Goal: Check status: Check status

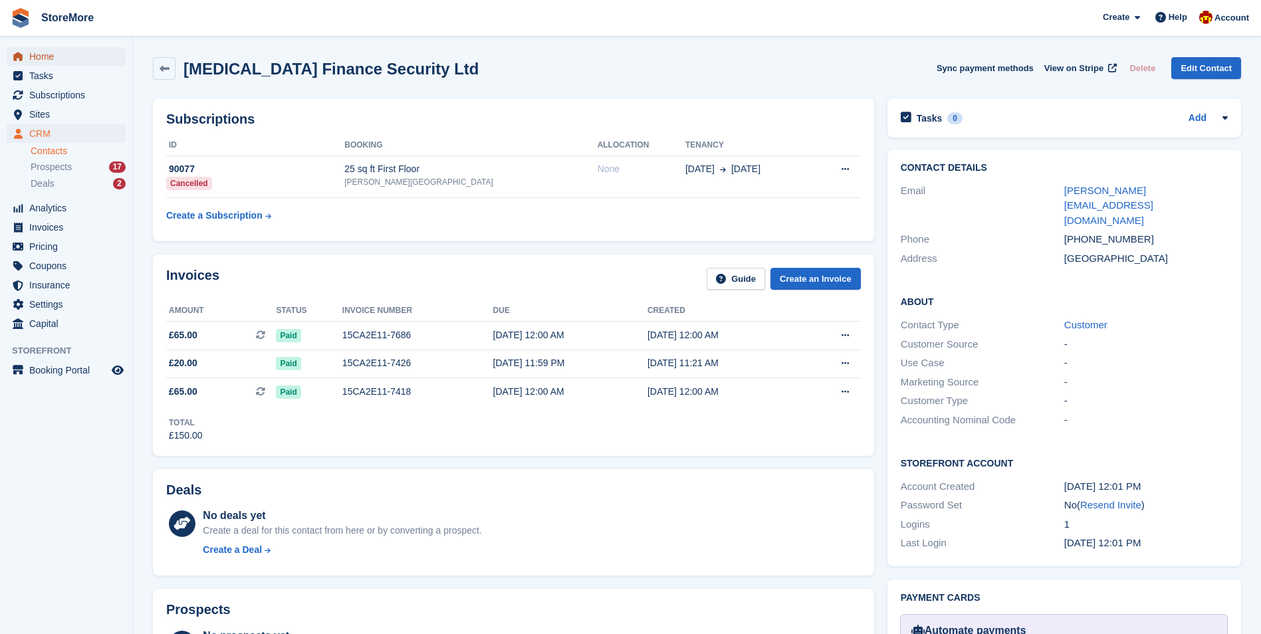
click at [45, 59] on span "Home" at bounding box center [69, 56] width 80 height 19
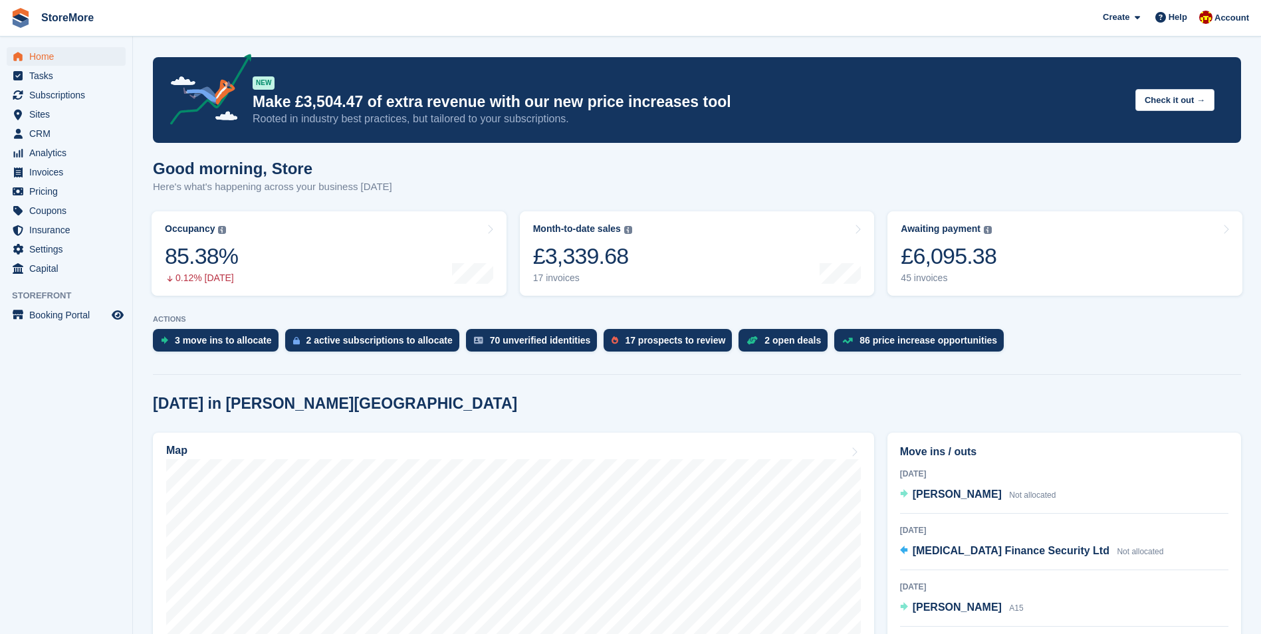
scroll to position [66, 0]
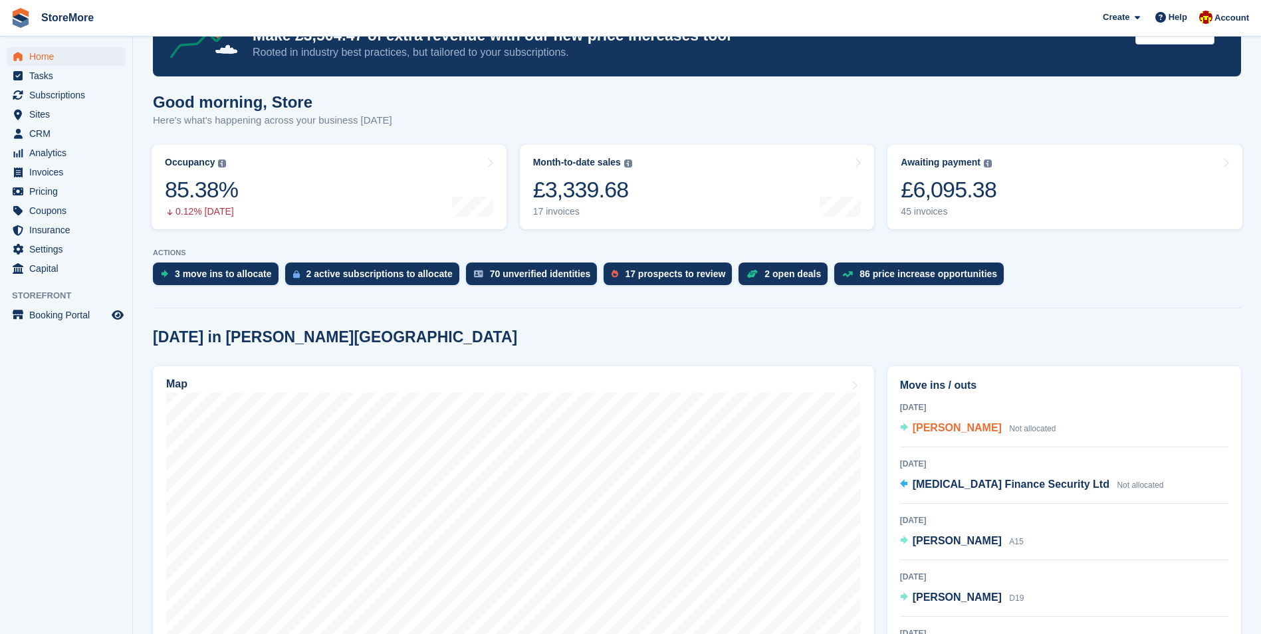
click at [985, 426] on span "Mrs Michelle Readshaw" at bounding box center [957, 427] width 89 height 11
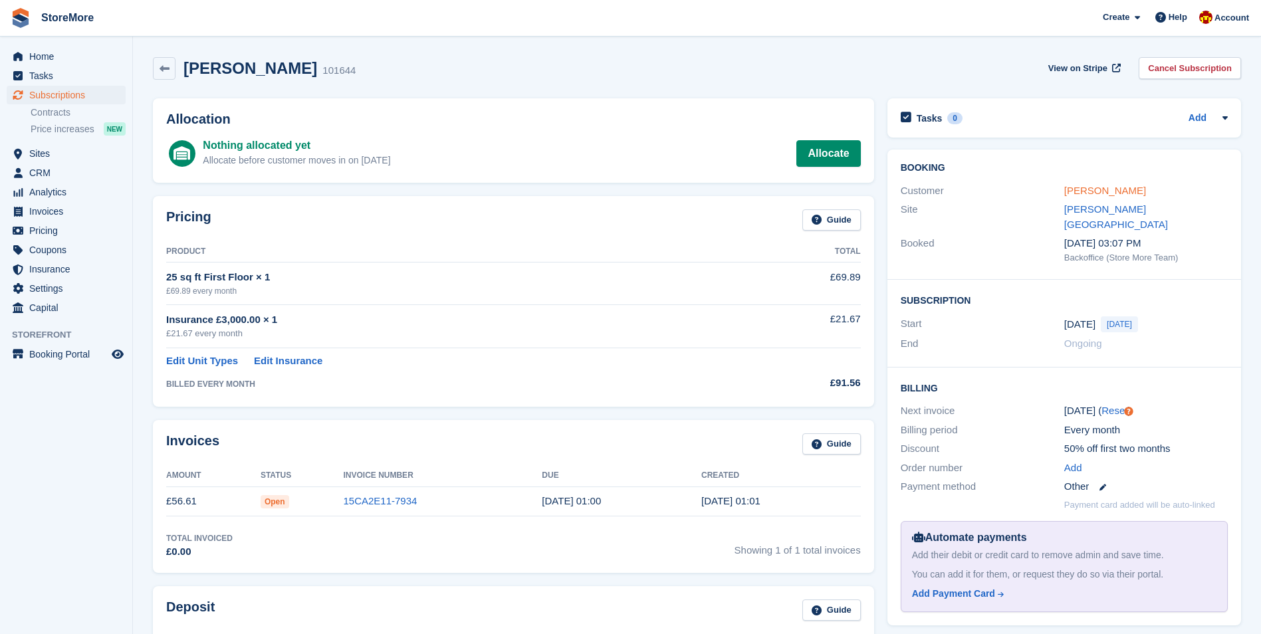
click at [1132, 194] on link "Mrs Michelle Readshaw" at bounding box center [1106, 190] width 82 height 11
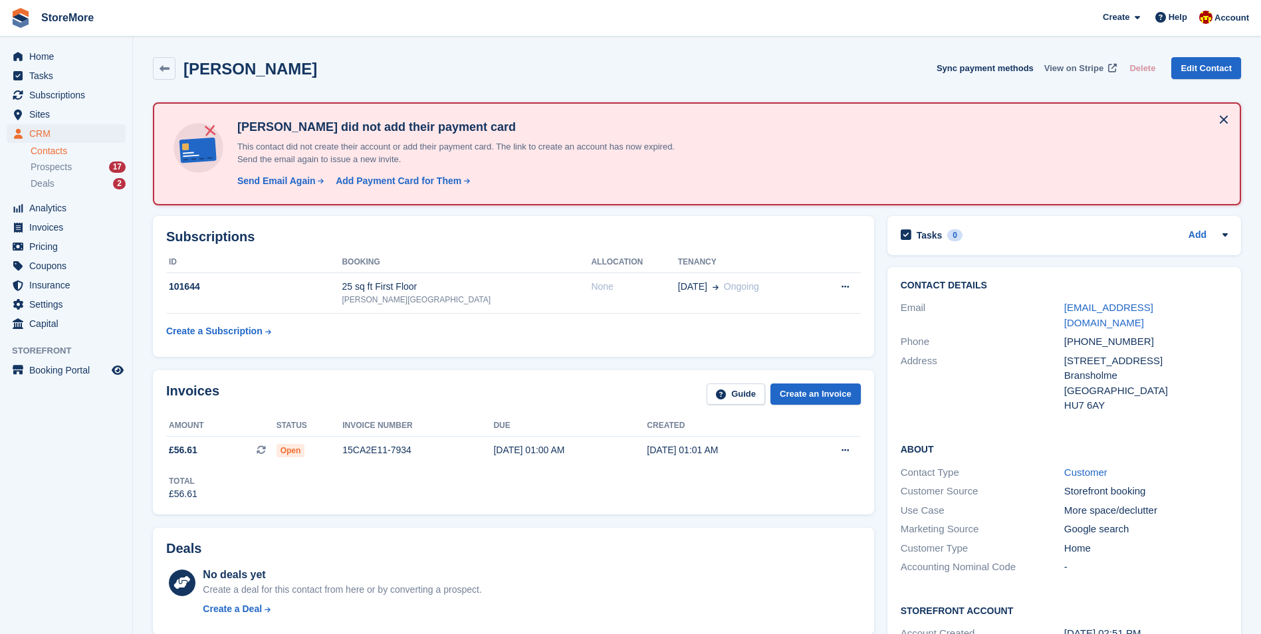
click at [1093, 67] on span "View on Stripe" at bounding box center [1074, 68] width 59 height 13
